Goal: Task Accomplishment & Management: Use online tool/utility

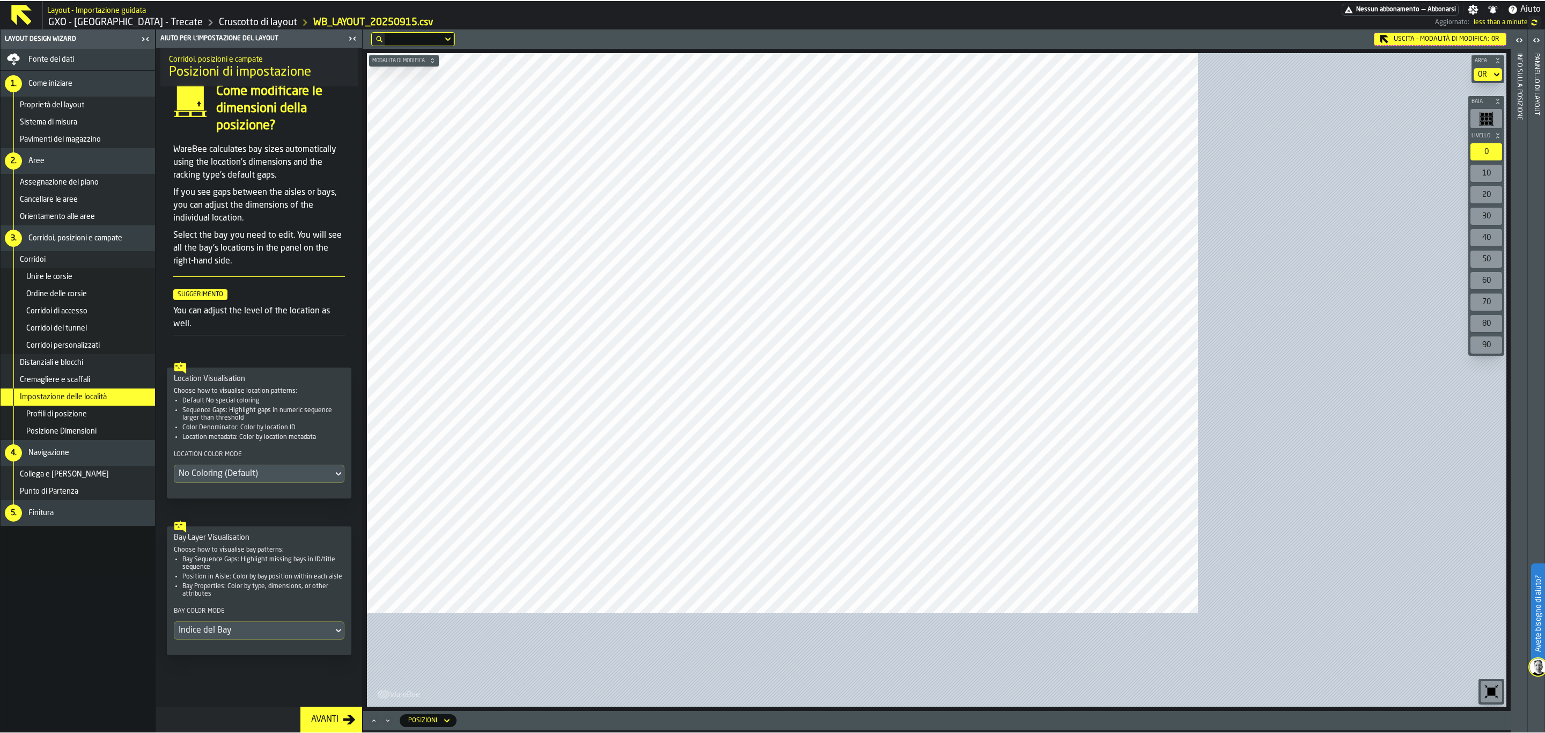
scroll to position [31, 0]
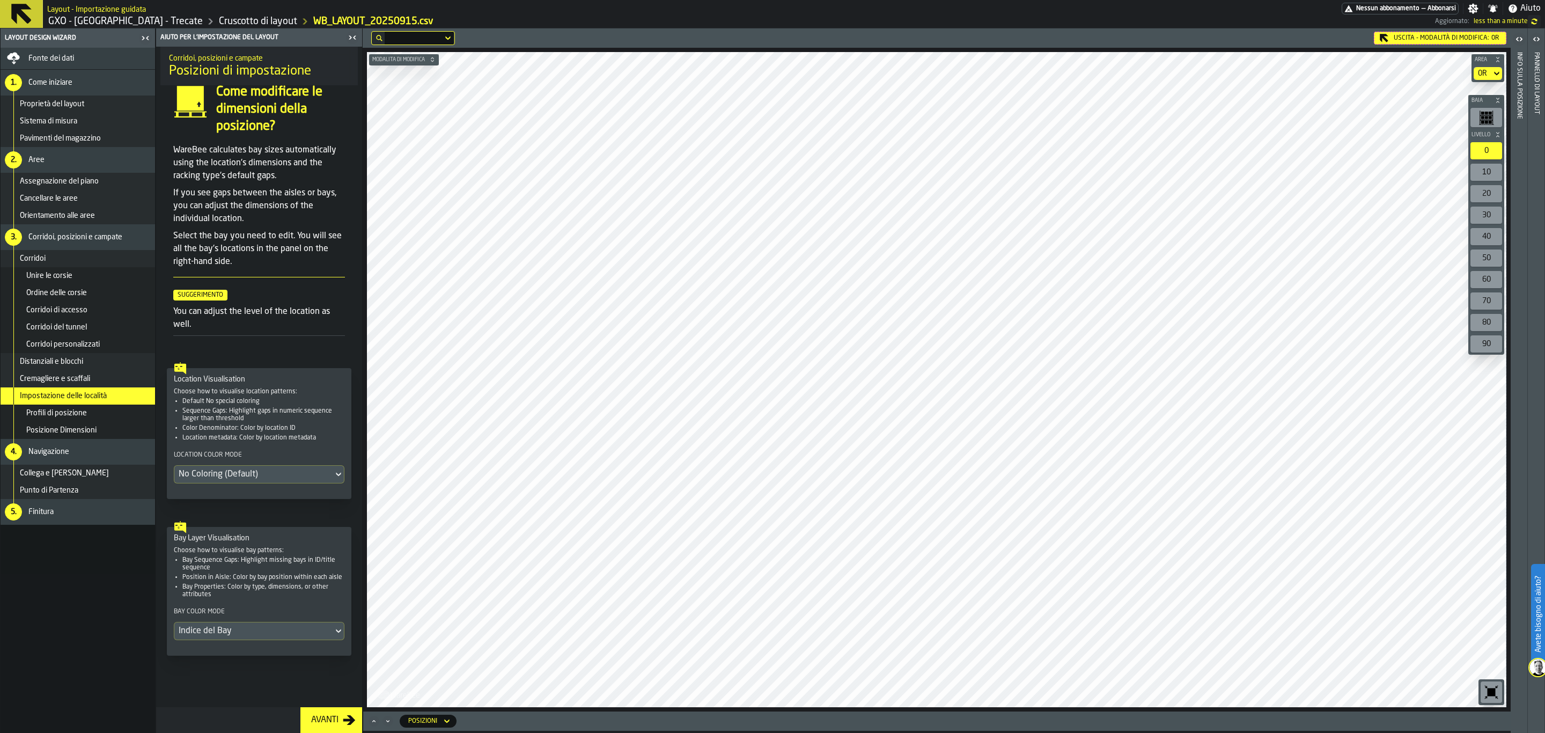
click at [1235, 44] on div "Uscita - Modalità di Modifica: 0R" at bounding box center [1440, 38] width 132 height 13
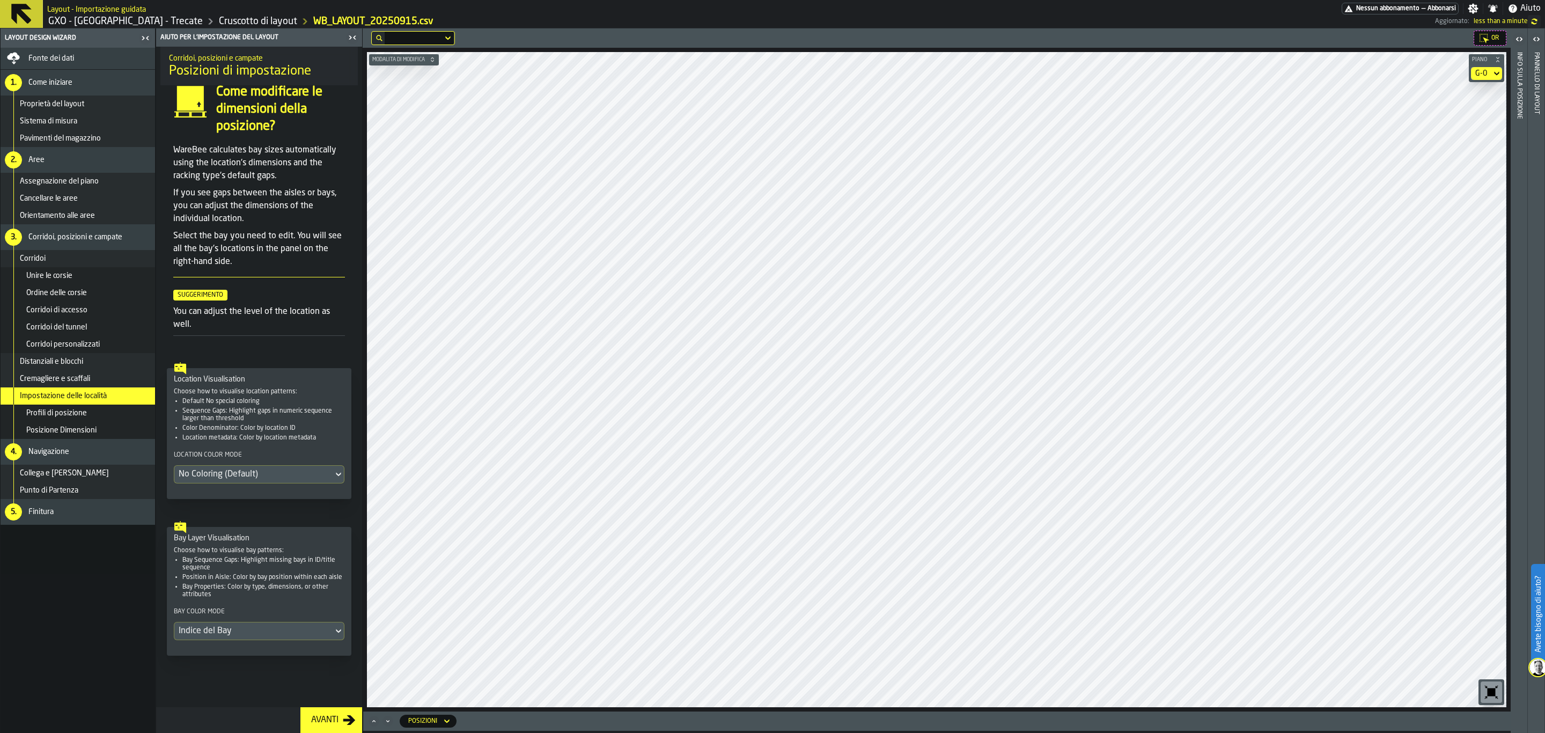
click at [1235, 80] on section "G-0" at bounding box center [1486, 73] width 35 height 17
click at [1235, 72] on icon at bounding box center [1496, 73] width 11 height 13
click at [1235, 158] on li "G-2" at bounding box center [1468, 170] width 69 height 26
click at [1235, 40] on icon "button-toggle-Aperto" at bounding box center [1520, 39] width 3 height 4
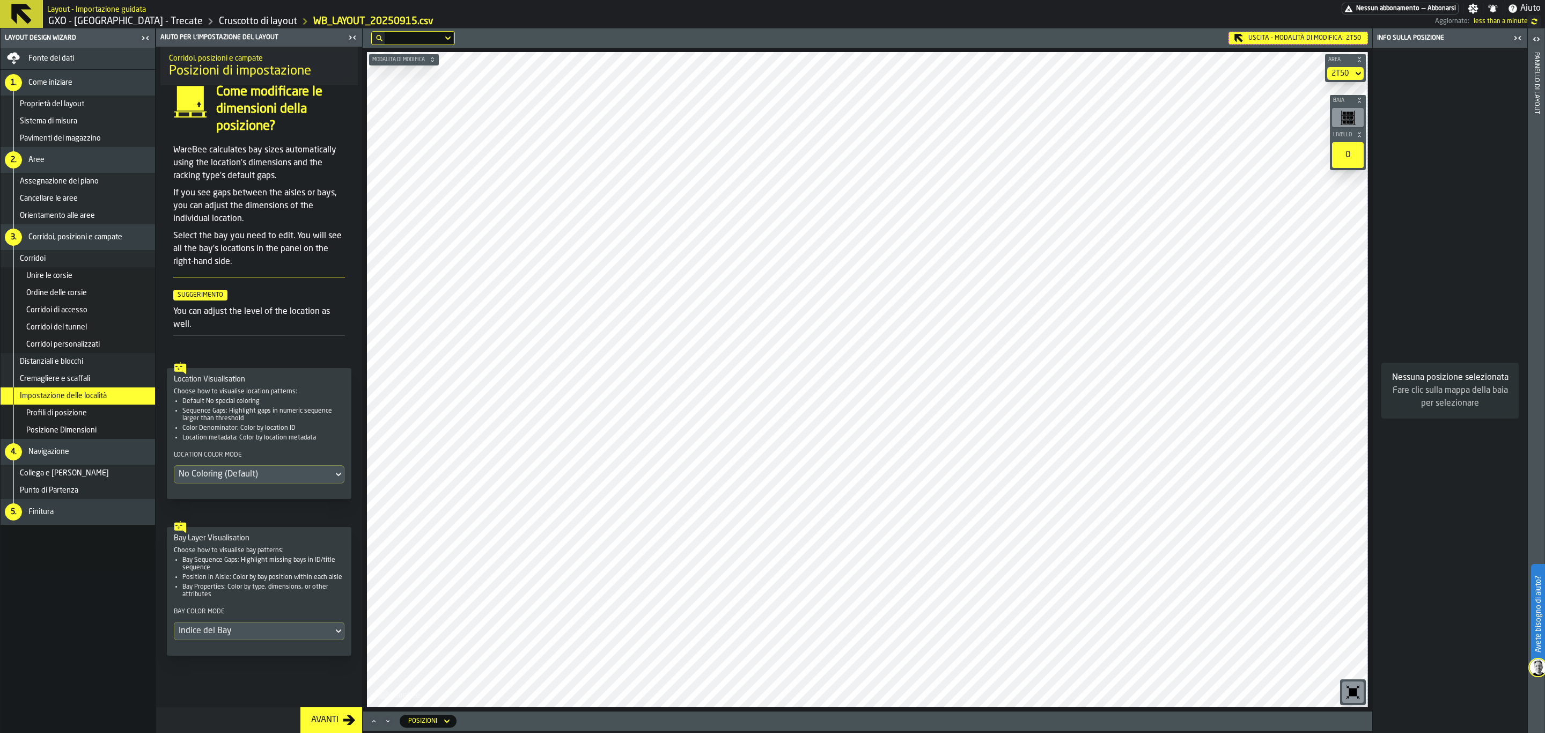
click at [1235, 39] on div "button-toggle-Aperto" at bounding box center [1536, 39] width 15 height 13
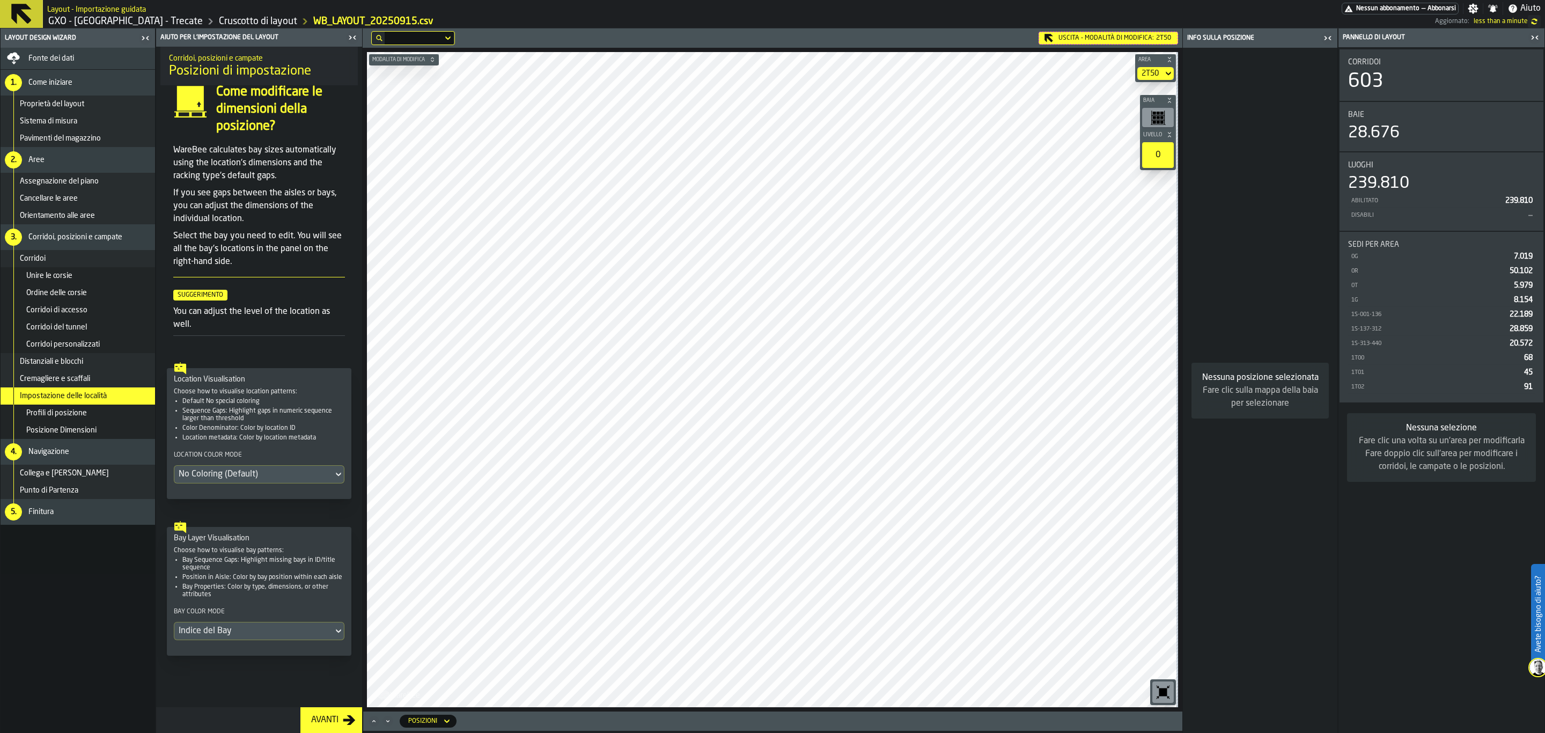
click at [1235, 38] on icon "button-toggle-Chiudimi" at bounding box center [1325, 38] width 3 height 4
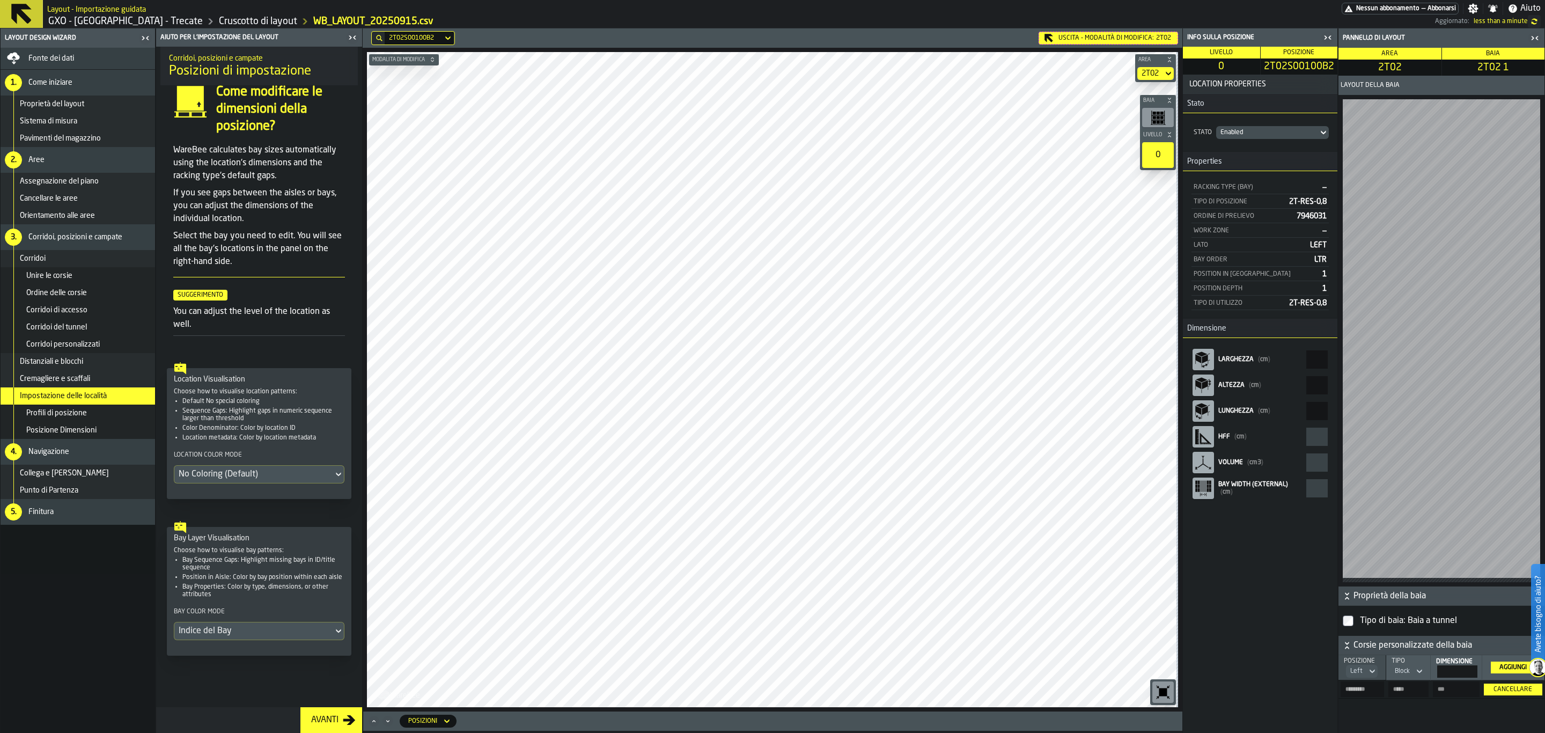
click at [1154, 75] on div "2T02" at bounding box center [1149, 73] width 17 height 9
click at [1142, 94] on div "2T01" at bounding box center [1138, 100] width 56 height 13
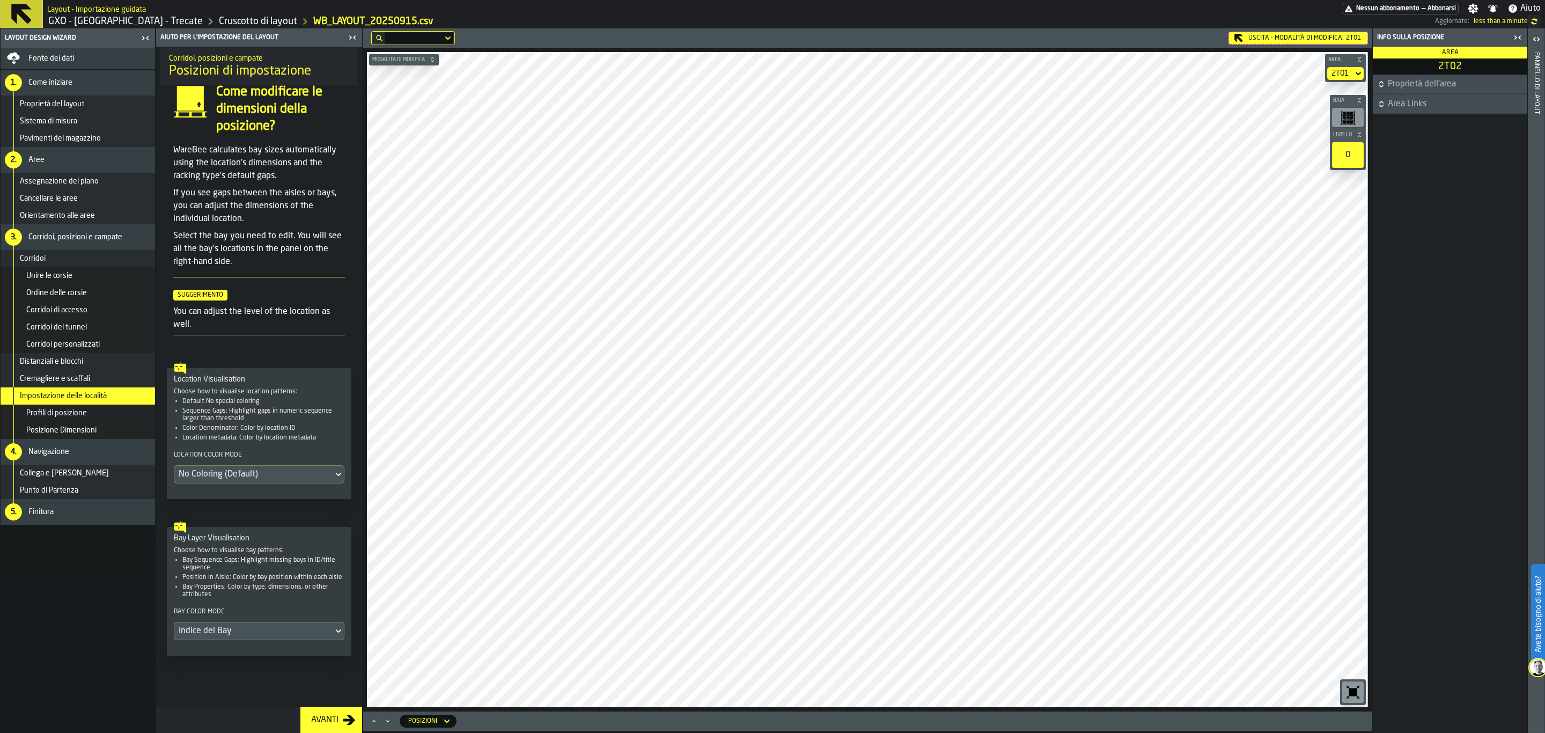
click at [1235, 71] on div "2T01" at bounding box center [1339, 73] width 17 height 9
click at [1235, 39] on div "Uscita - Modalità di Modifica: 2T01" at bounding box center [1297, 38] width 139 height 13
click at [1235, 71] on div "G-2" at bounding box center [1343, 73] width 12 height 9
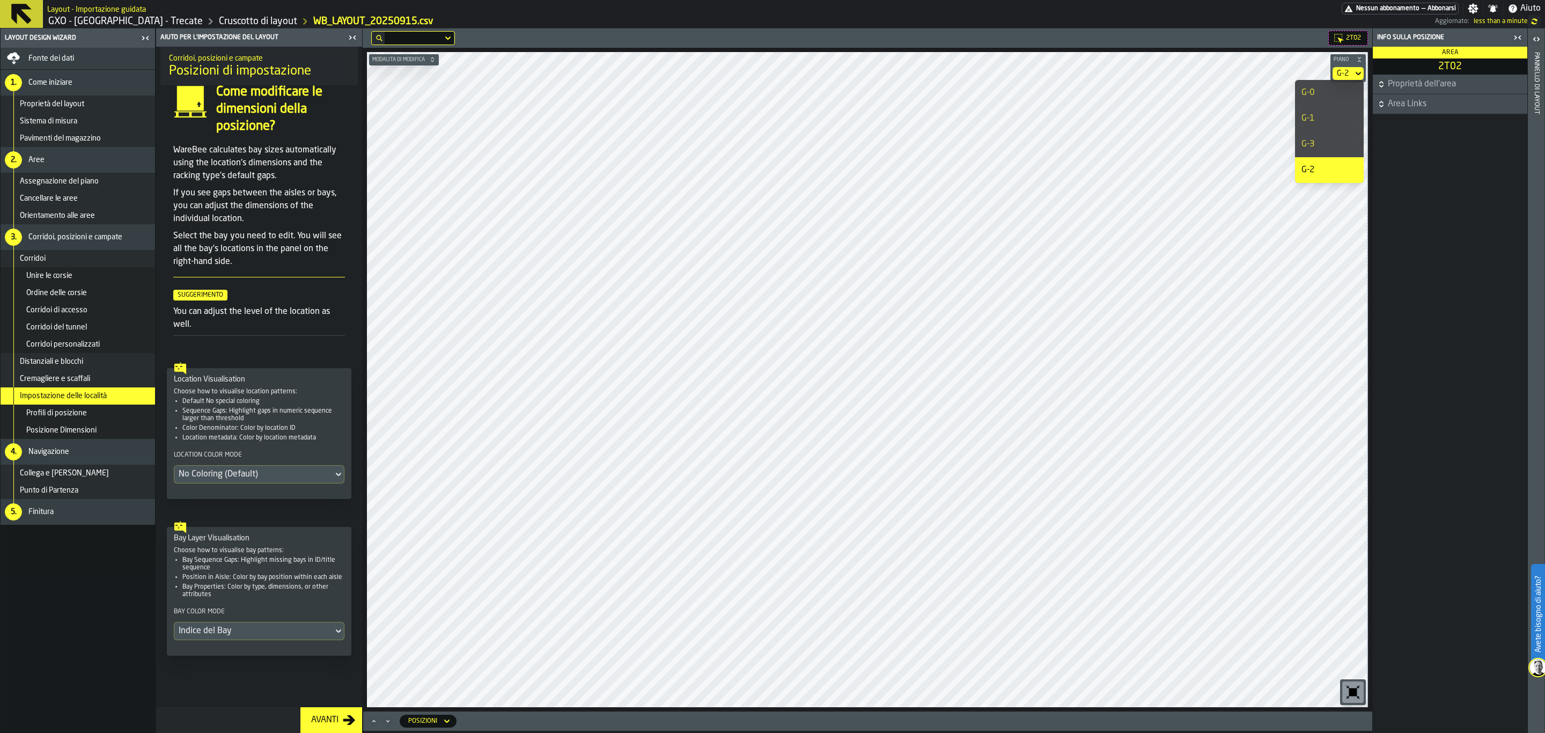
click at [1235, 117] on div "G-1" at bounding box center [1329, 118] width 56 height 13
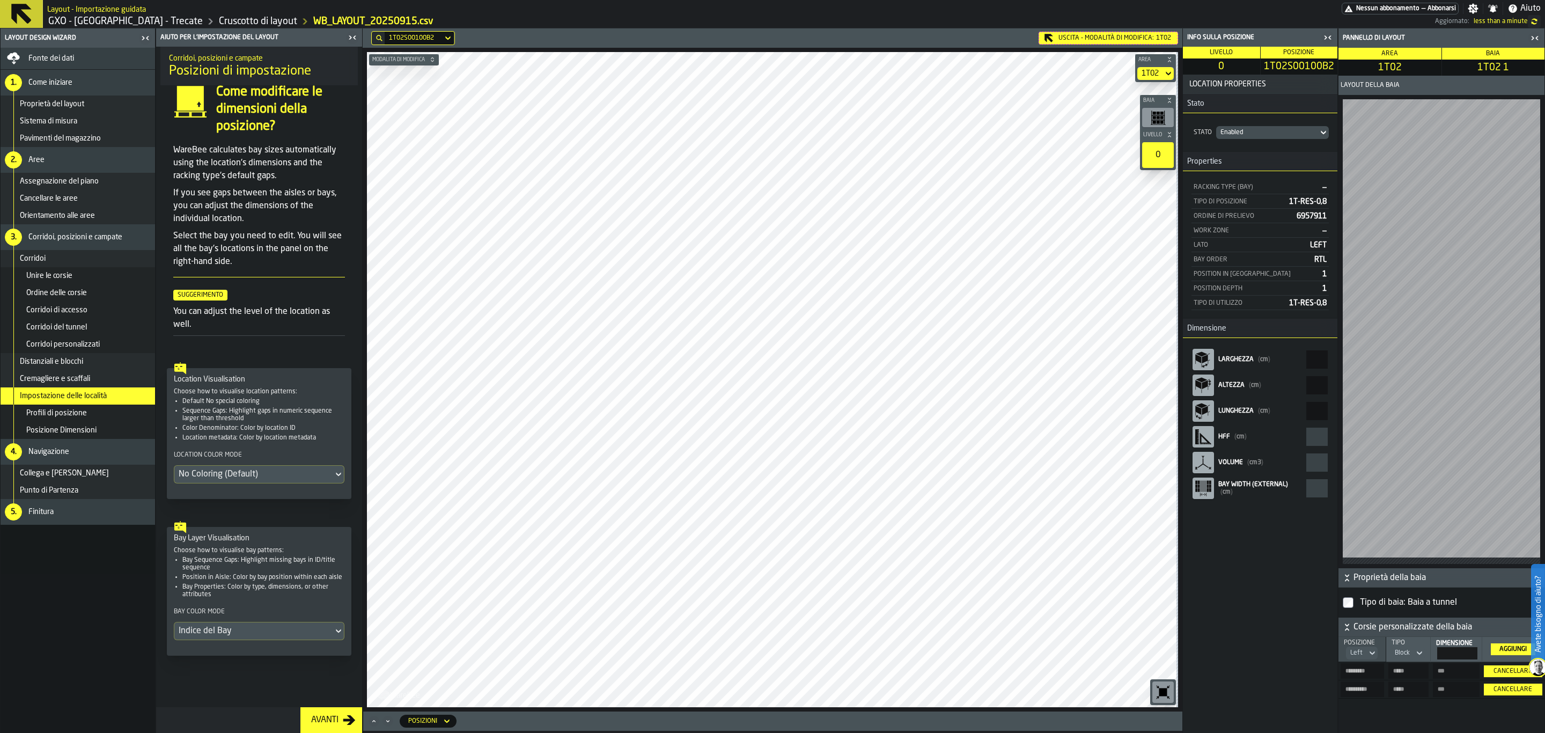
click at [1125, 42] on div "Uscita - Modalità di Modifica: 1T02" at bounding box center [1107, 38] width 139 height 13
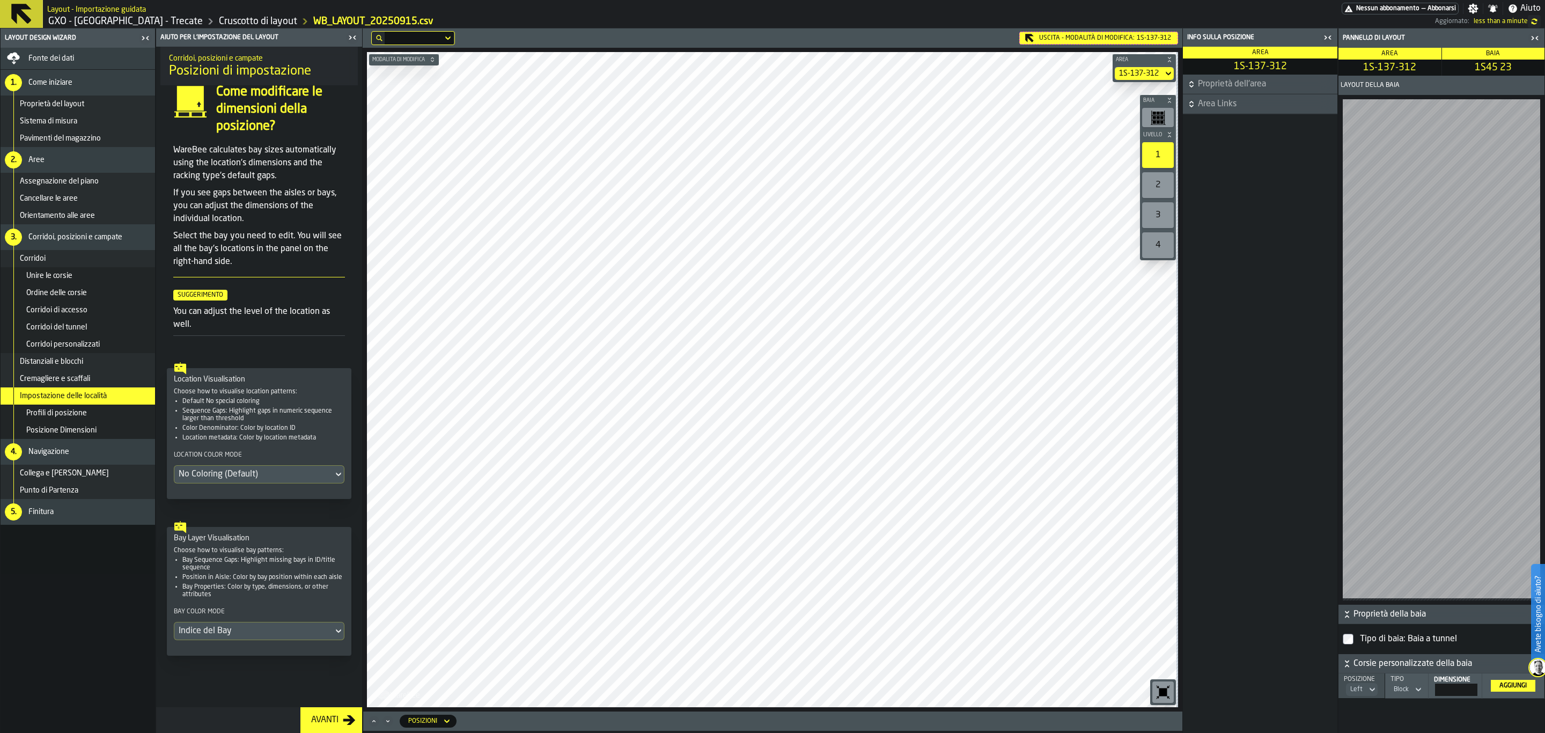
click at [1163, 71] on icon at bounding box center [1168, 73] width 11 height 13
click at [1138, 42] on div "Uscita - Modalità di Modifica: 1S-137-312" at bounding box center [1098, 38] width 159 height 13
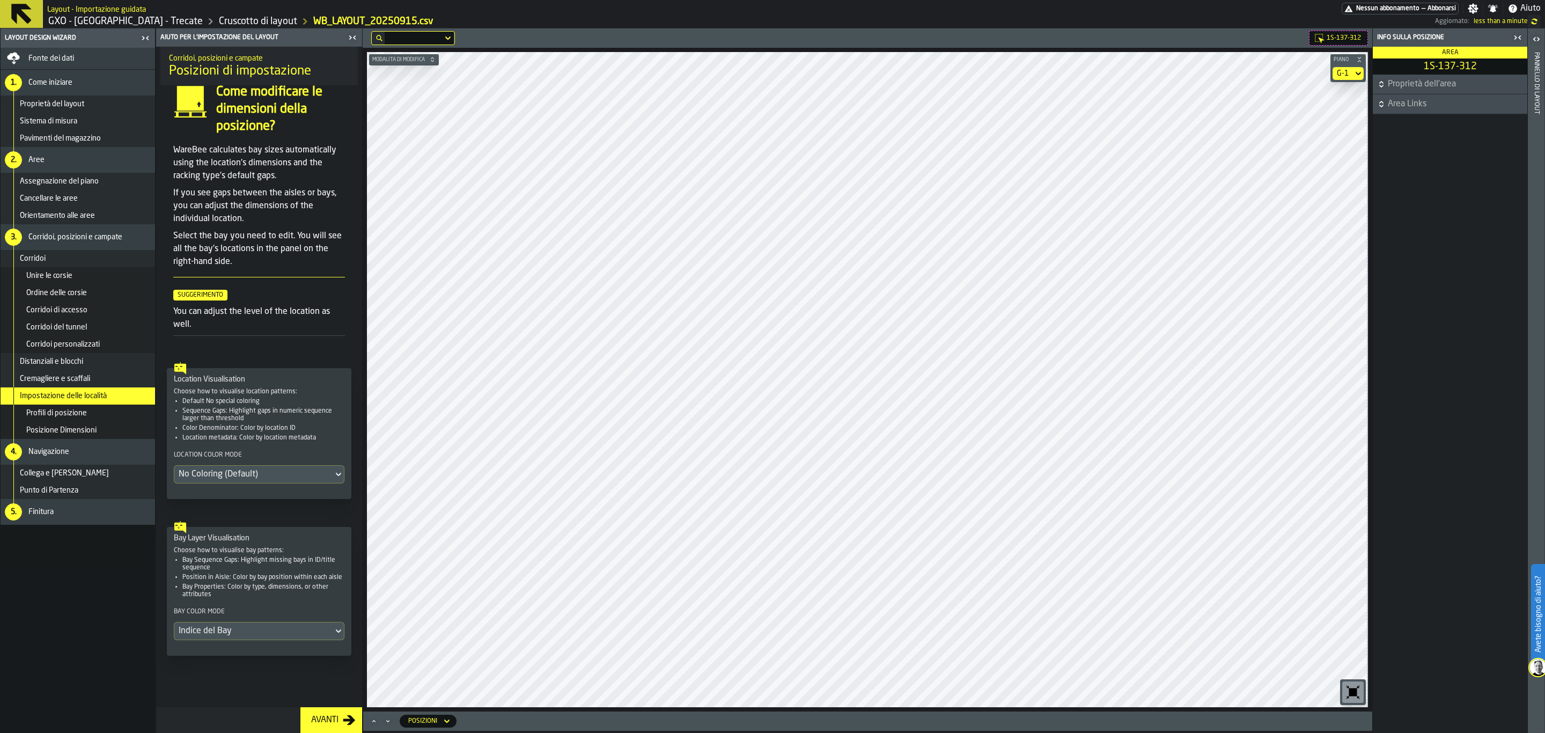
click at [1235, 73] on icon at bounding box center [1358, 73] width 11 height 13
click at [1235, 167] on div "G-2" at bounding box center [1329, 170] width 56 height 13
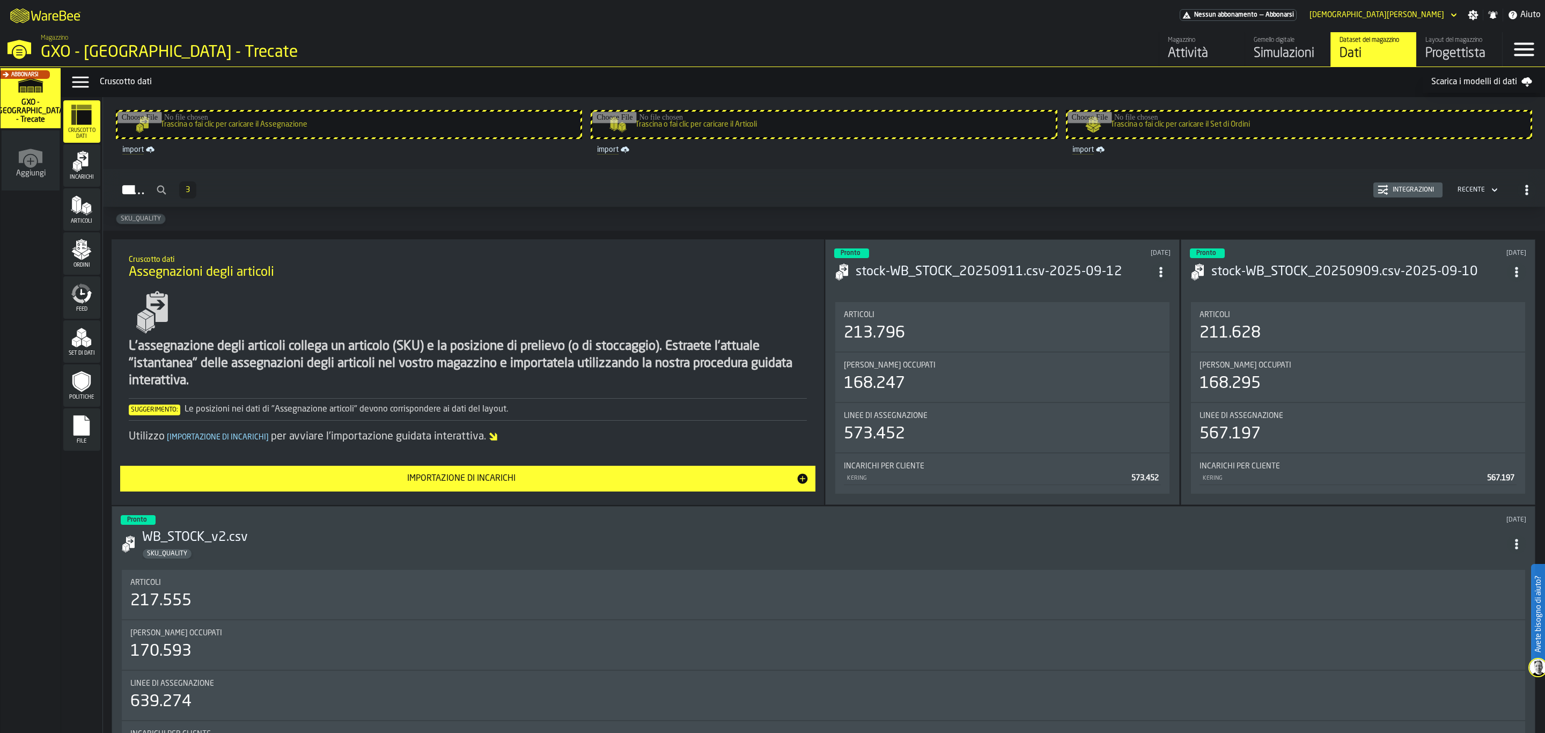
click at [1466, 41] on div "Layout del magazzino" at bounding box center [1459, 40] width 68 height 8
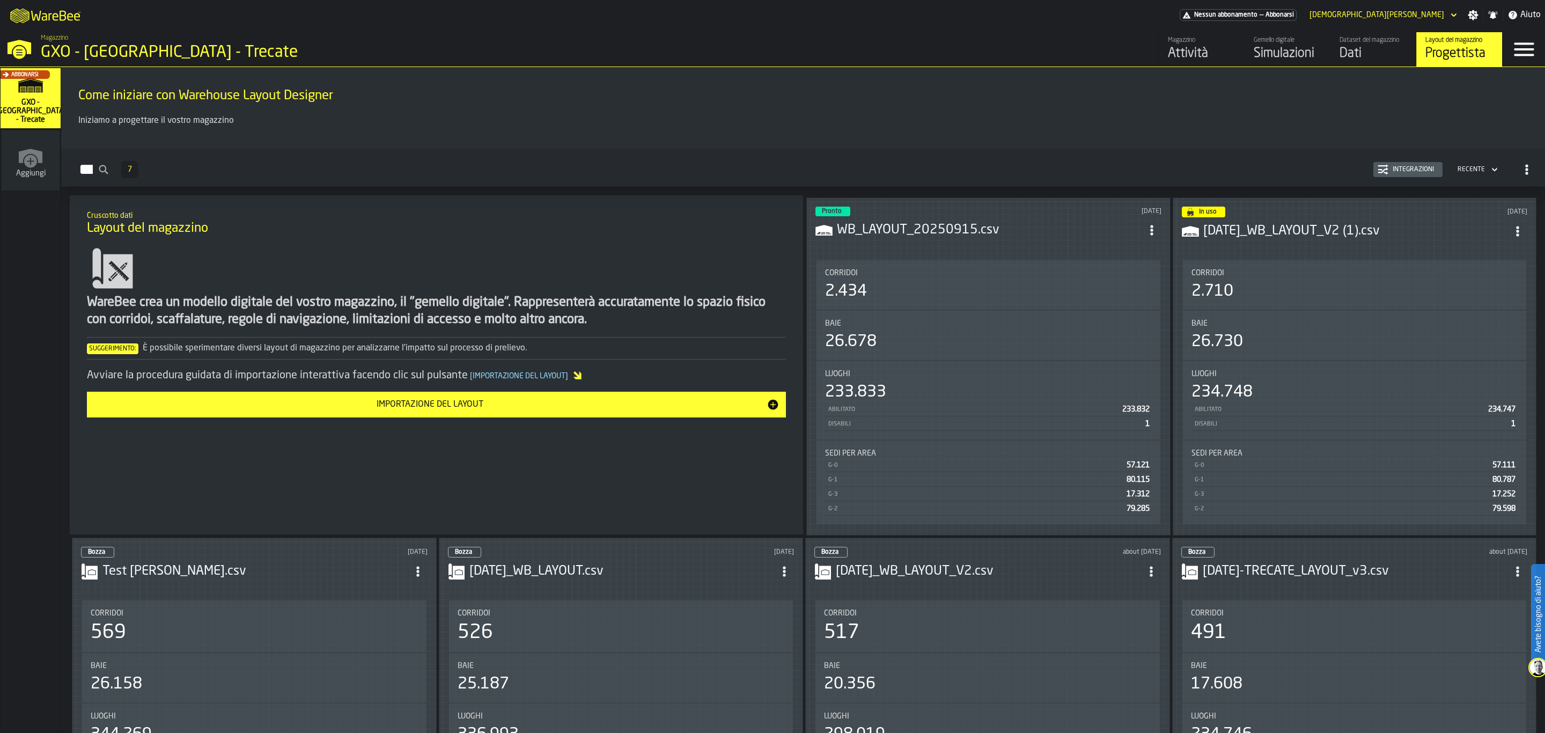
click at [945, 289] on div "2.434" at bounding box center [988, 291] width 327 height 19
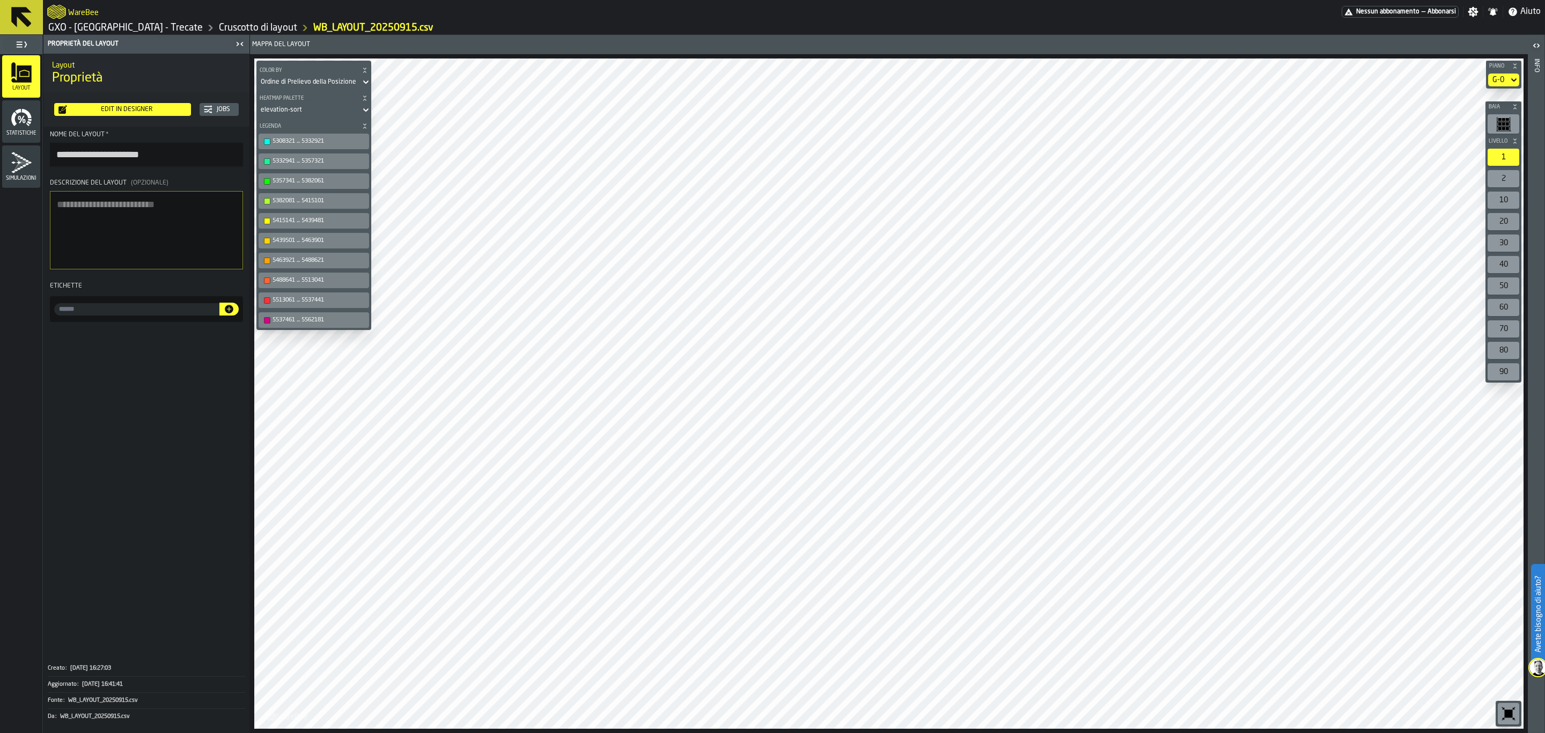
click at [159, 108] on div "Edit in Designer" at bounding box center [127, 110] width 120 height 8
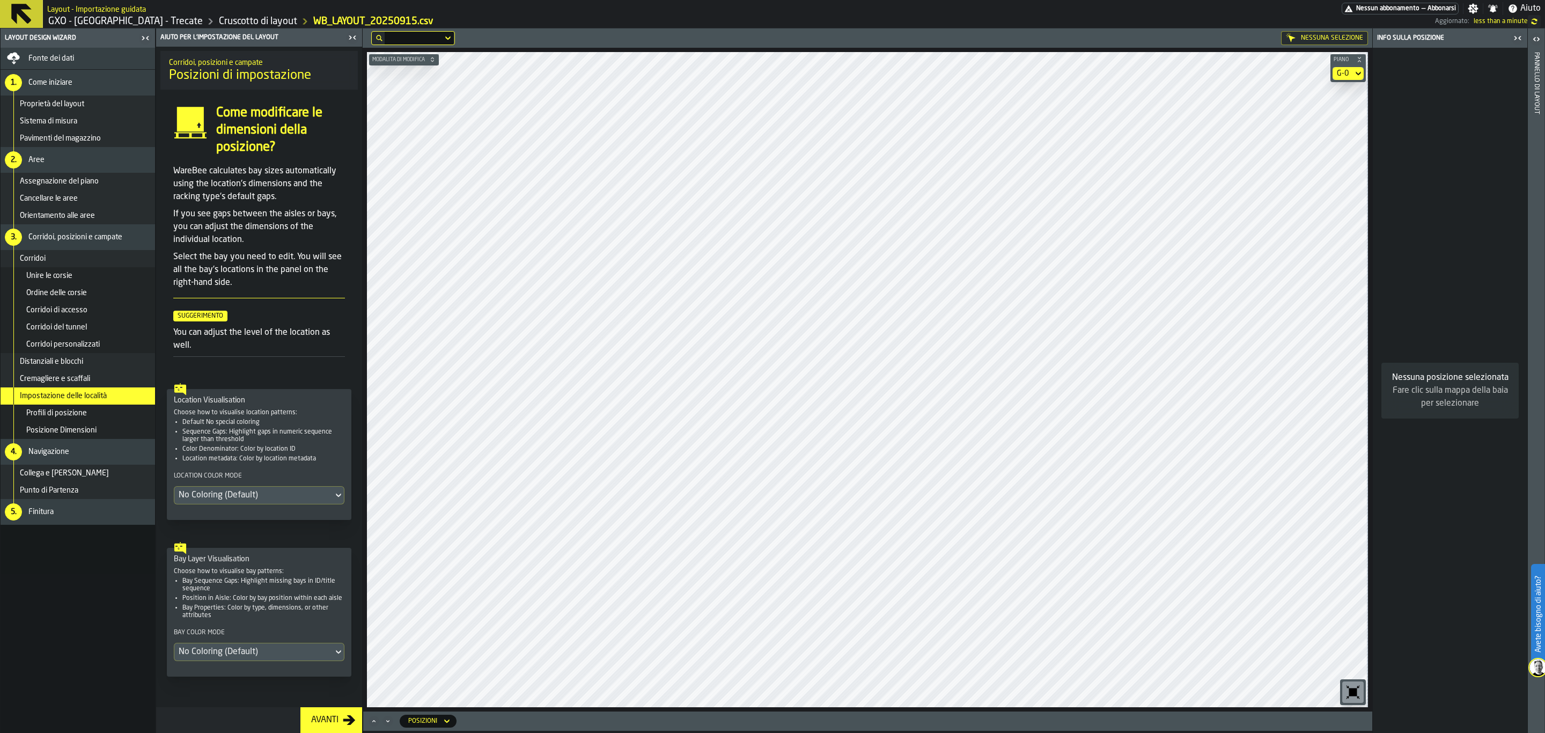
click at [1340, 71] on div "G-0" at bounding box center [1343, 73] width 12 height 9
click at [1317, 121] on div "G-1" at bounding box center [1329, 118] width 56 height 13
click at [1356, 76] on icon at bounding box center [1358, 73] width 11 height 13
click at [1319, 171] on div "G-2" at bounding box center [1329, 170] width 56 height 13
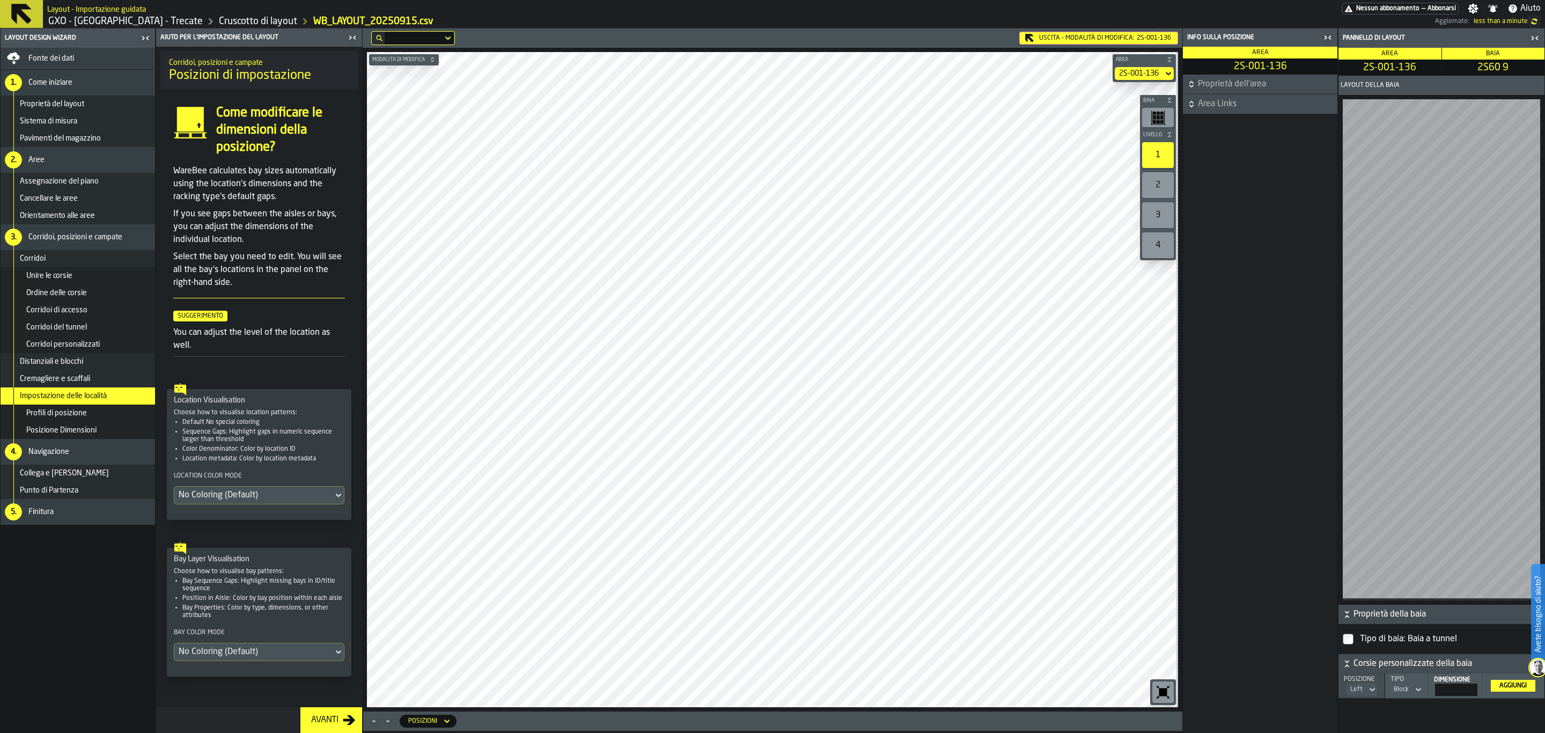
click at [1101, 39] on div "Uscita - Modalità di Modifica: 2S-001-136" at bounding box center [1098, 38] width 159 height 13
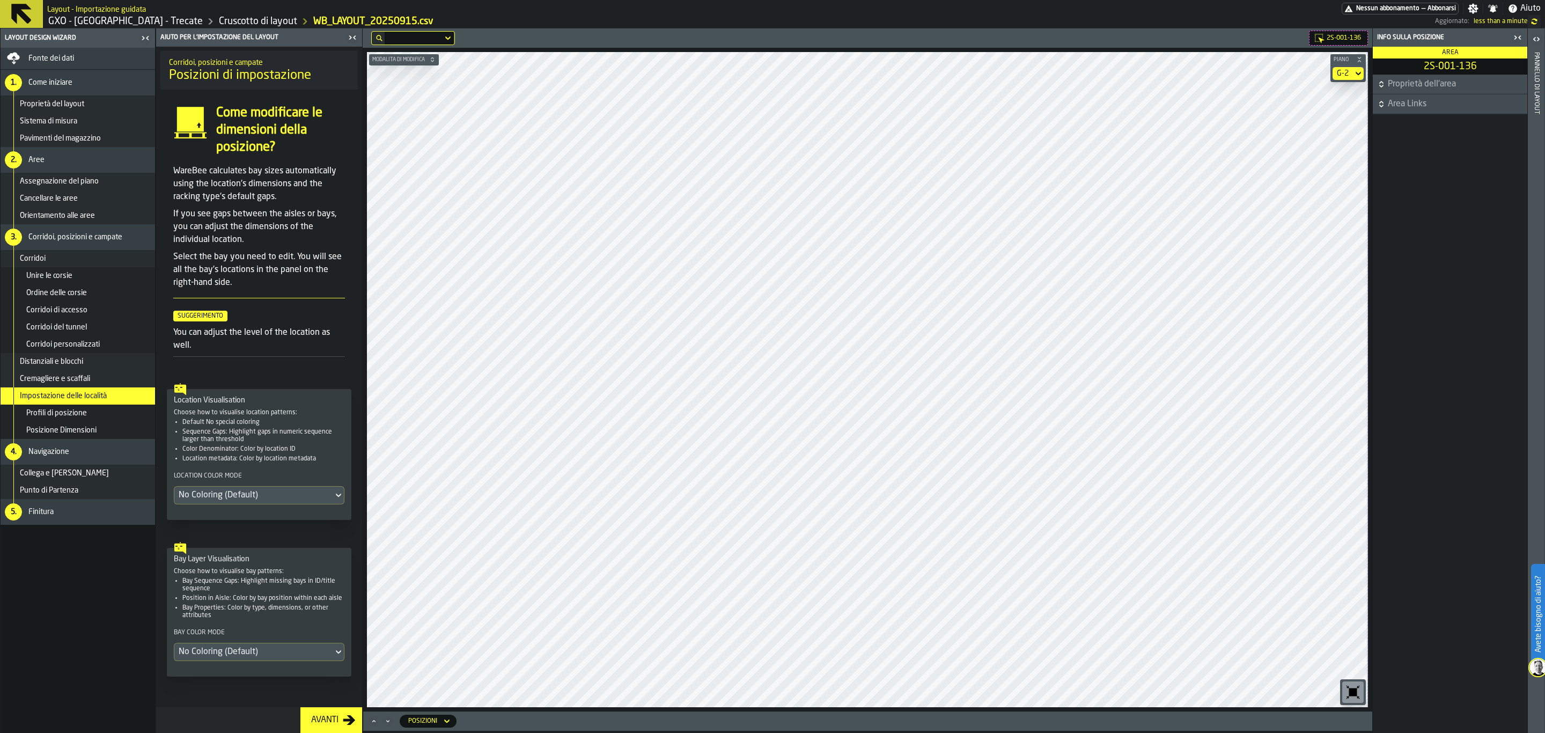
click at [214, 658] on div "No Coloring (Default)" at bounding box center [254, 651] width 150 height 13
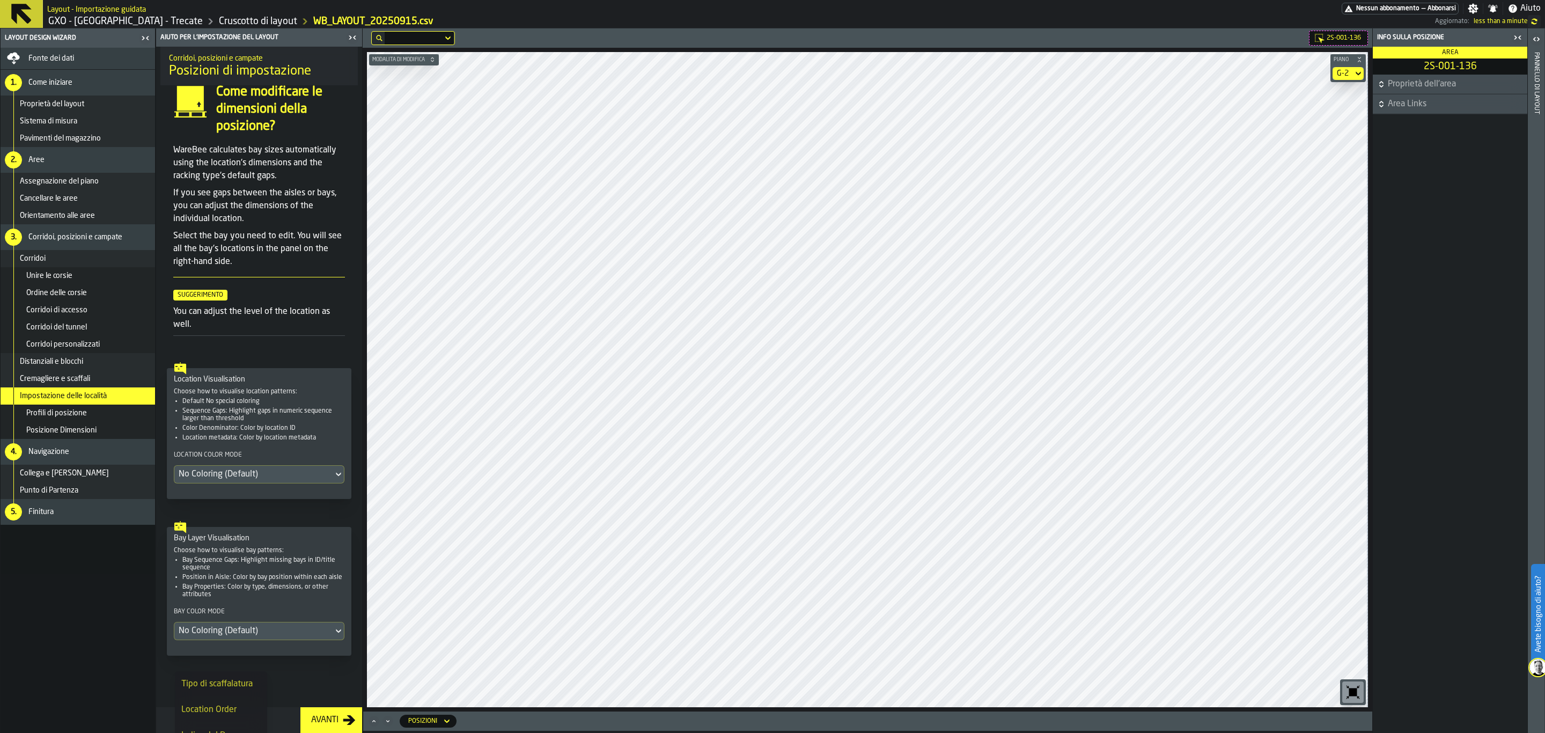
click at [298, 516] on div "Bay Layer Visualisation Choose how to visualise bay patterns: Bay Sequence Gaps…" at bounding box center [258, 590] width 197 height 148
click at [257, 629] on div "No Coloring (Default)" at bounding box center [254, 630] width 150 height 13
click at [237, 706] on div "Indice del Bay" at bounding box center [220, 704] width 79 height 13
